Goal: Transaction & Acquisition: Download file/media

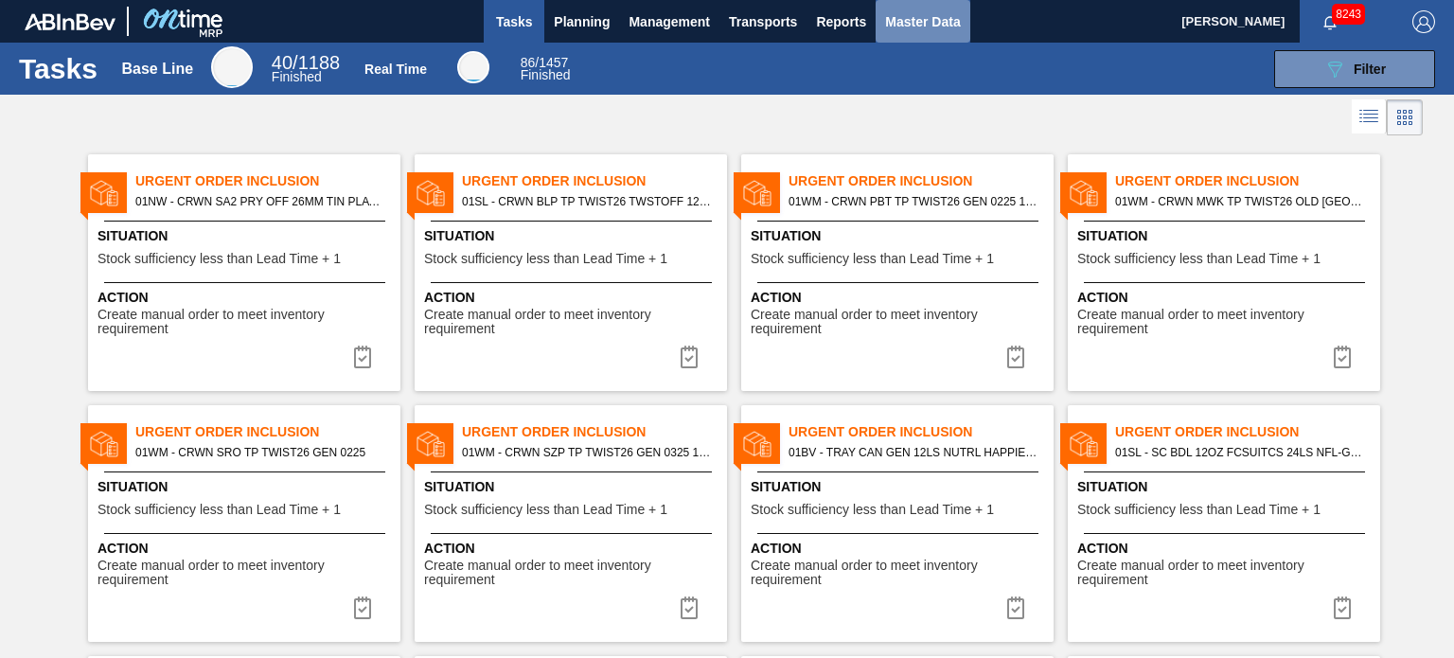
click at [917, 18] on span "Master Data" at bounding box center [922, 21] width 75 height 23
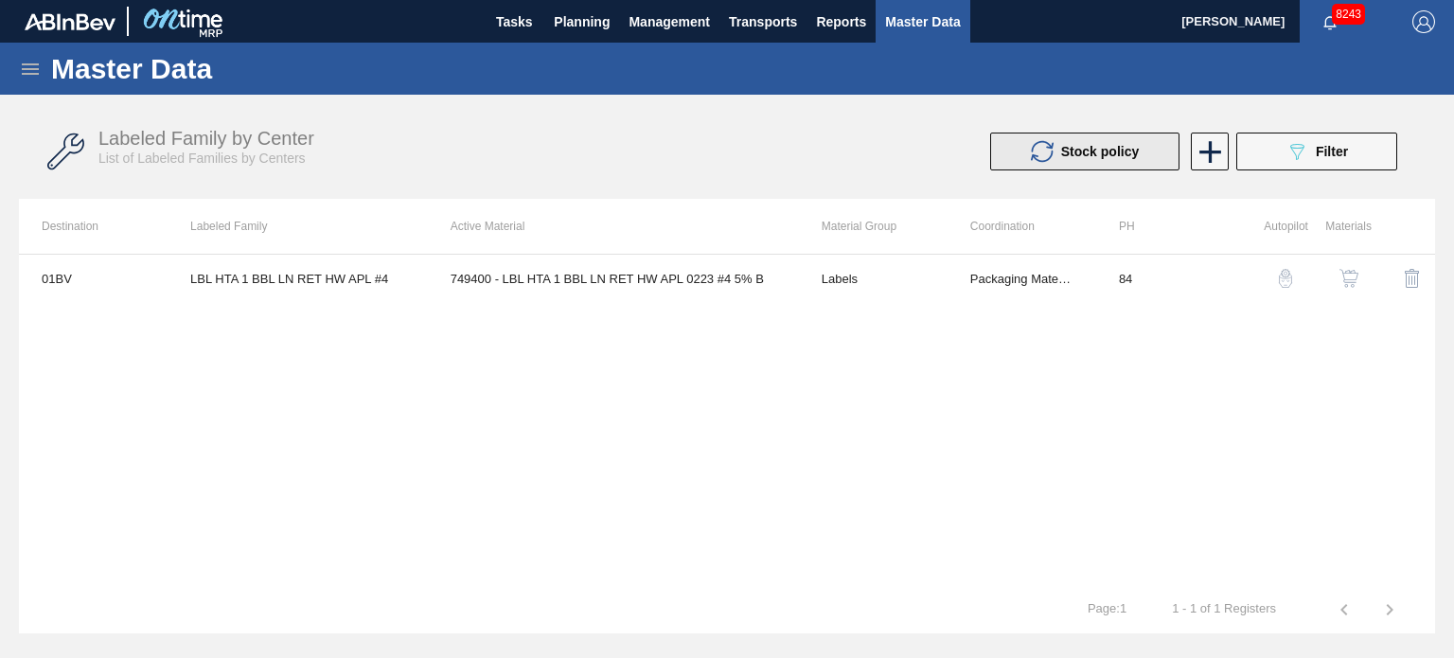
click at [1032, 155] on icon at bounding box center [1042, 152] width 23 height 22
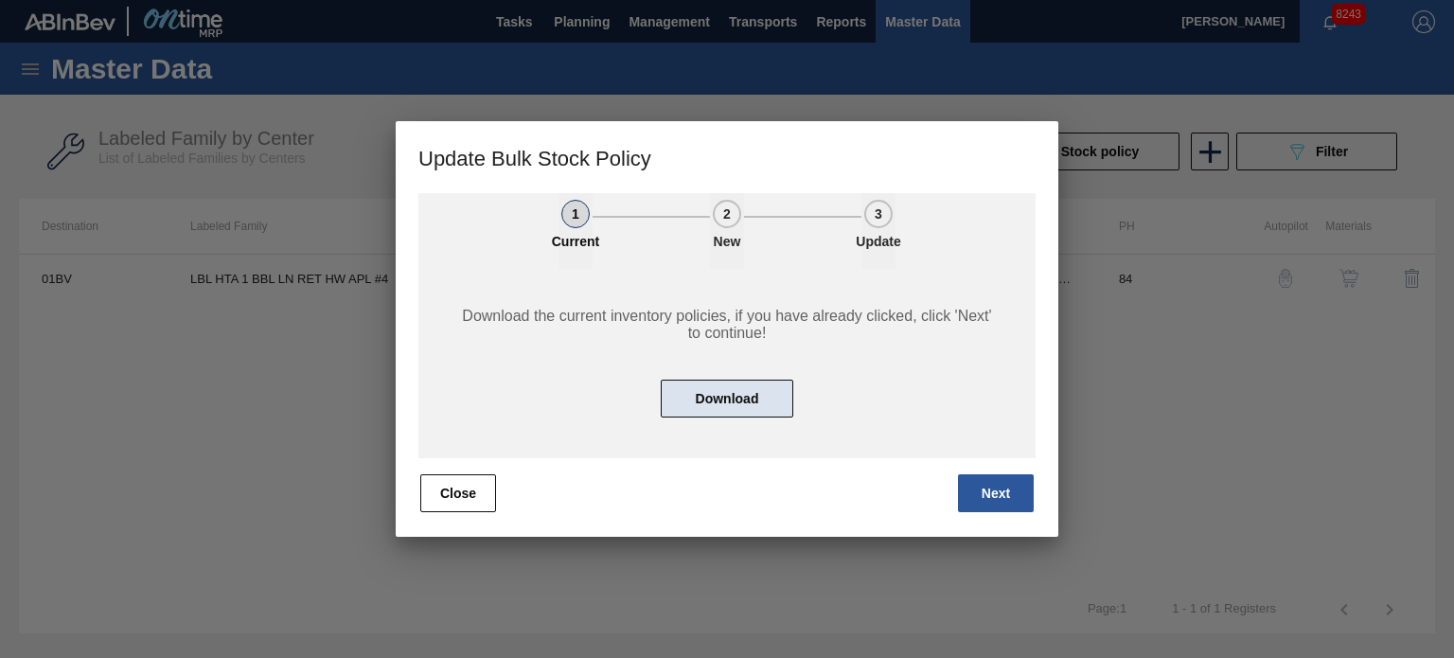
click at [727, 403] on button "Download" at bounding box center [727, 399] width 133 height 38
drag, startPoint x: 1265, startPoint y: 185, endPoint x: 1193, endPoint y: 47, distance: 155.0
click at [1193, 47] on div at bounding box center [727, 329] width 1454 height 658
click at [1221, 33] on div at bounding box center [727, 329] width 1454 height 658
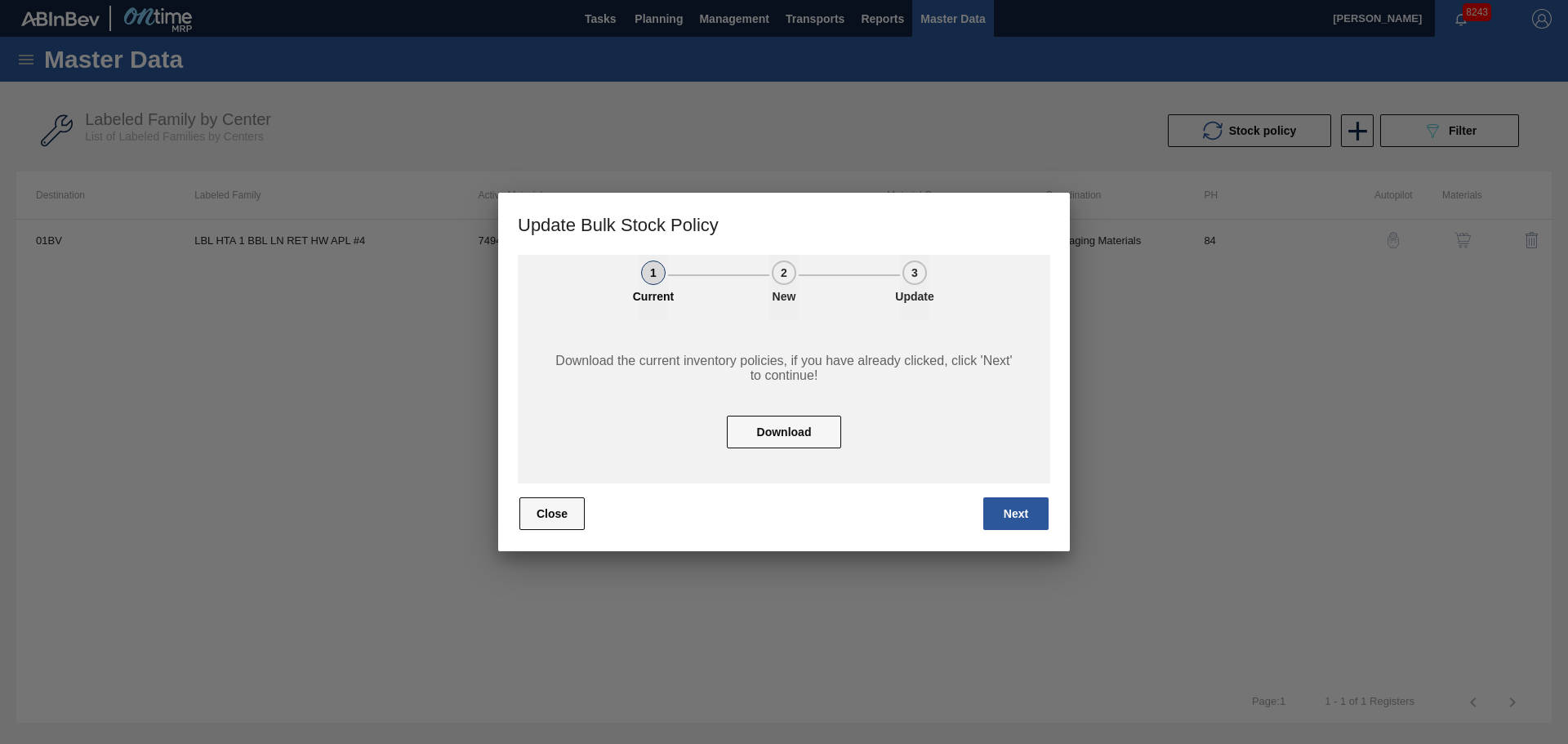
click at [558, 523] on button "Close" at bounding box center [552, 514] width 66 height 33
